Goal: Find specific page/section: Find specific page/section

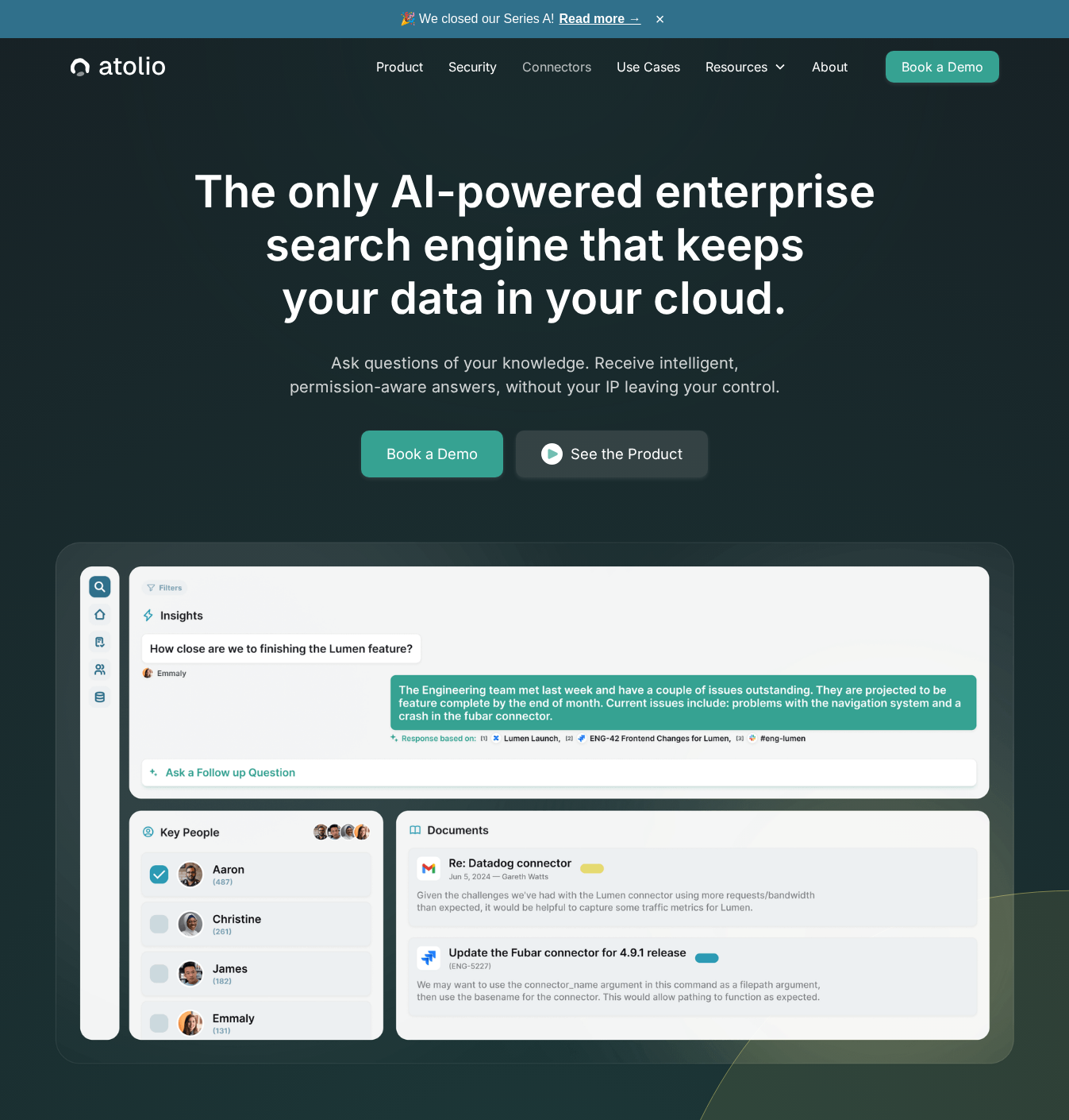
click at [562, 62] on link "Connectors" at bounding box center [556, 67] width 95 height 32
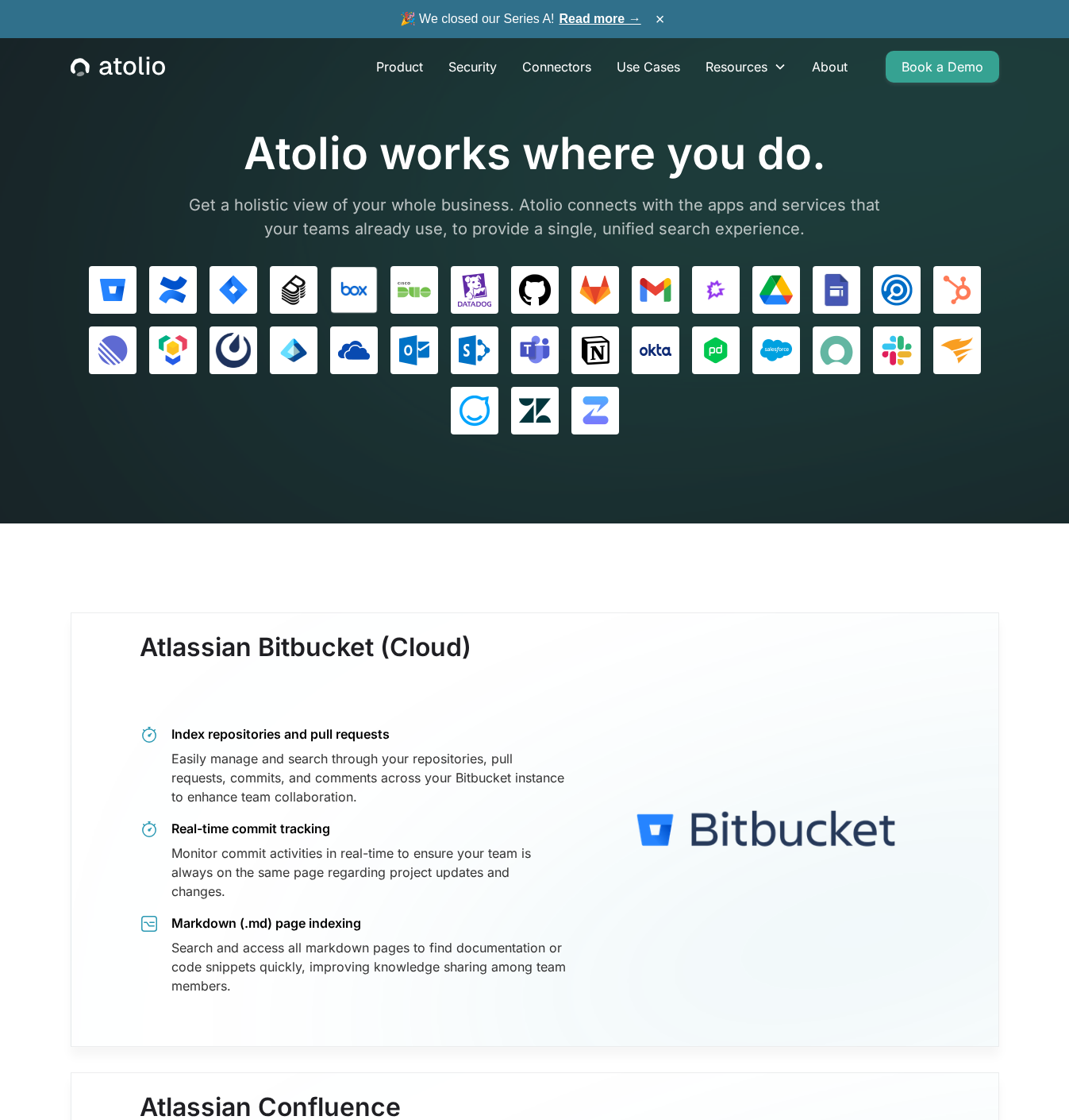
click at [344, 290] on img at bounding box center [353, 289] width 33 height 33
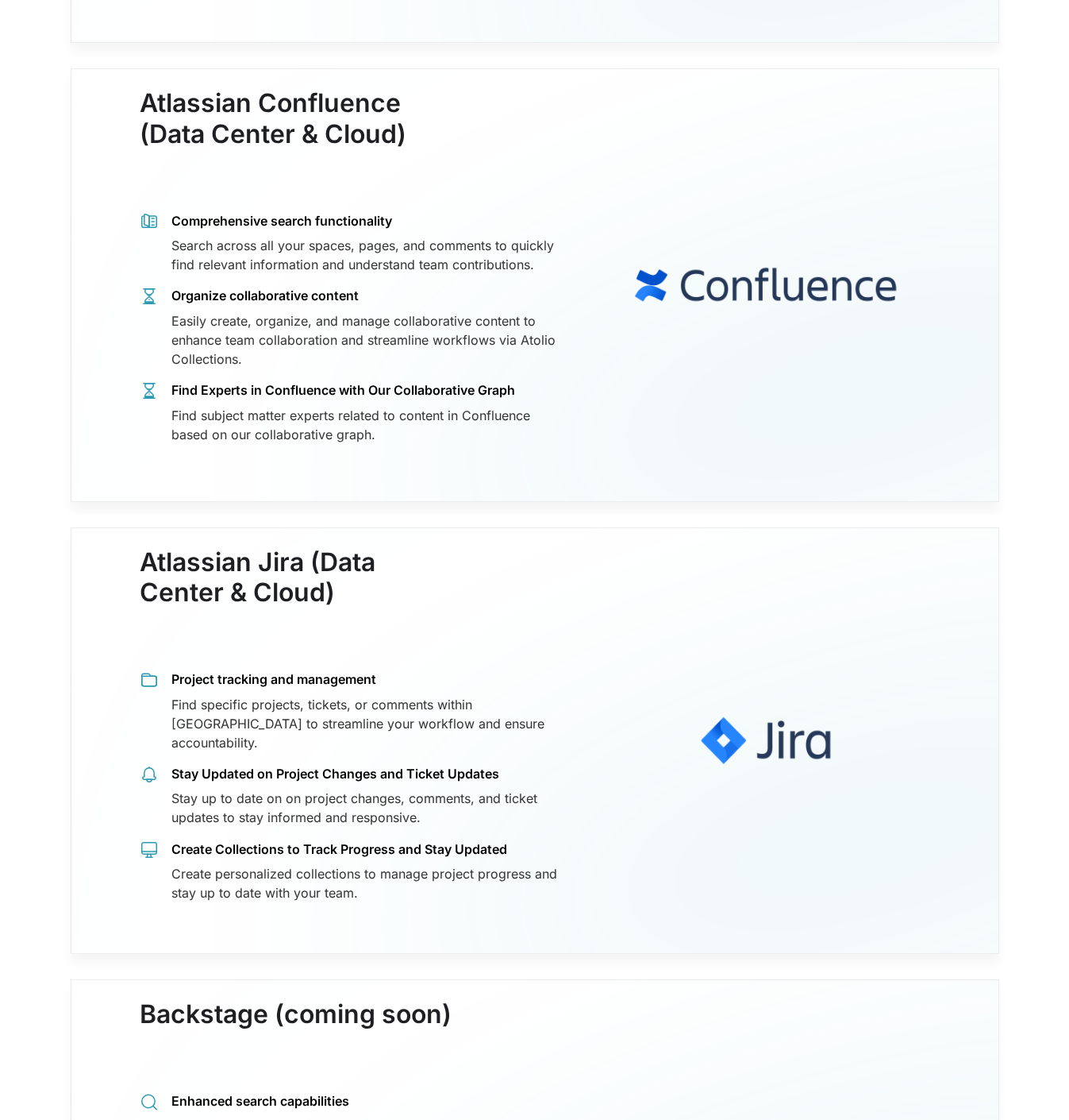
scroll to position [1007, 0]
